Goal: Ask a question

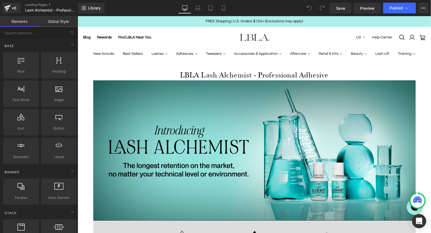
click at [423, 220] on div "Open Intercom Messenger" at bounding box center [419, 221] width 14 height 14
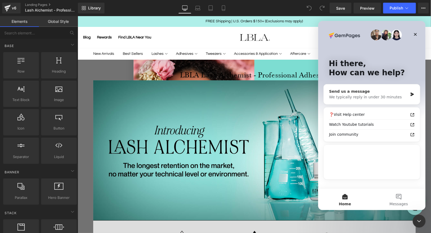
click at [375, 94] on div "We typically reply in under 30 minutes" at bounding box center [368, 97] width 79 height 6
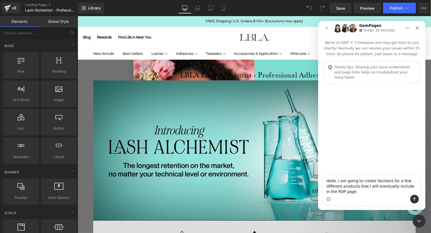
type textarea "Hello. I am going to create Sections for a few different products that I will e…"
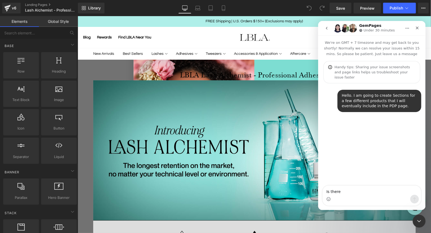
type textarea "Is there"
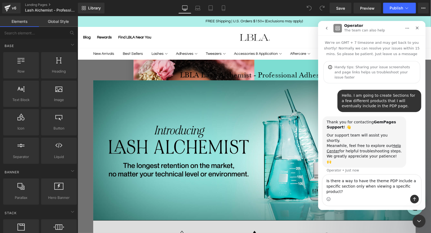
type textarea "Is there a way to have the theme PDP include a specific section only when viewi…"
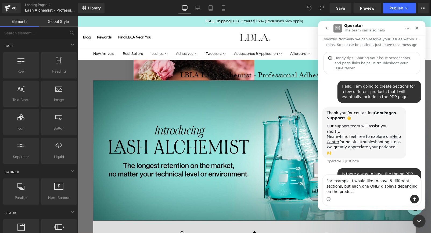
scroll to position [15, 0]
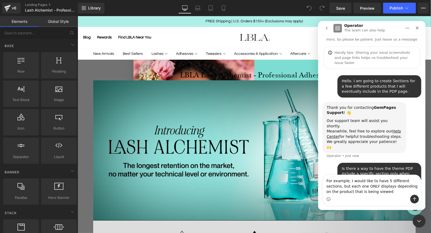
type textarea "For example, I would like to have 5 different sections, but each one ONLY displ…"
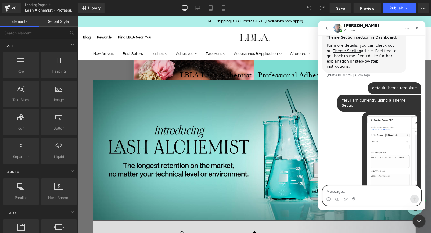
scroll to position [510, 0]
